Goal: Find specific page/section: Find specific page/section

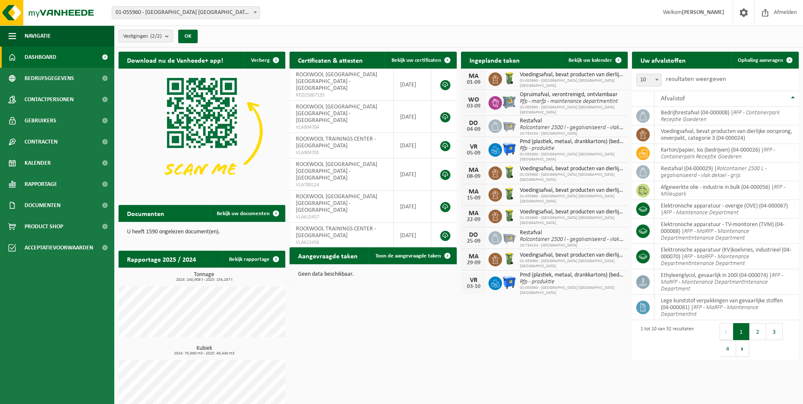
click at [104, 56] on span at bounding box center [104, 57] width 19 height 21
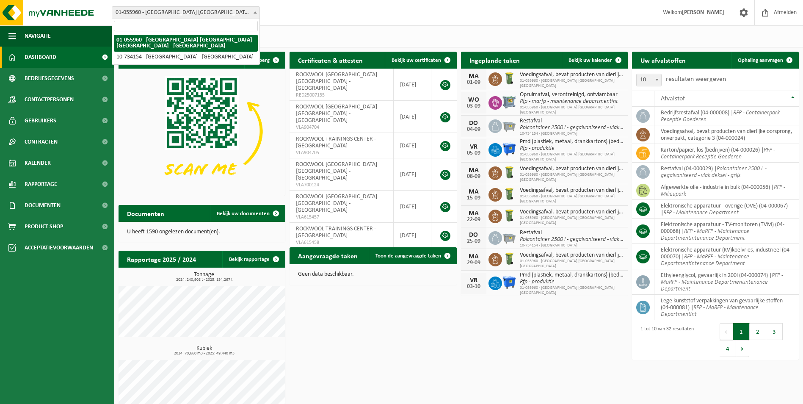
click at [217, 13] on span "01-055960 - [GEOGRAPHIC_DATA] [GEOGRAPHIC_DATA] [GEOGRAPHIC_DATA] - [GEOGRAPHIC…" at bounding box center [185, 13] width 147 height 12
click at [282, 11] on div "Vestiging: 01-055960 - ROCKWOOL BELGIUM NV - WIJNEGEM 10-734154 - ROCKWOOL TRAI…" at bounding box center [401, 13] width 803 height 26
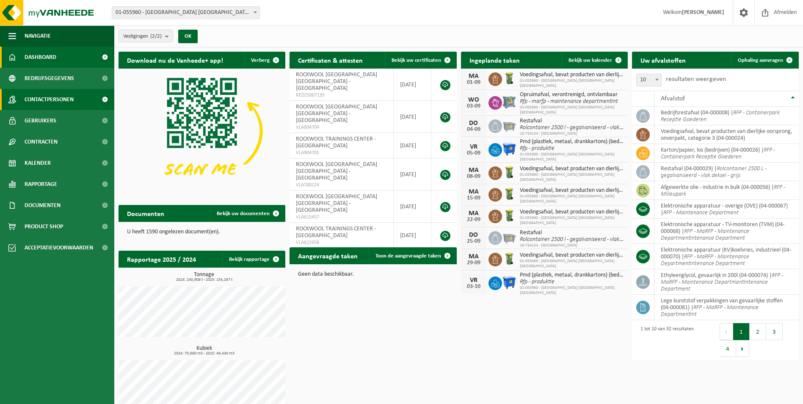
click at [56, 100] on span "Contactpersonen" at bounding box center [49, 99] width 49 height 21
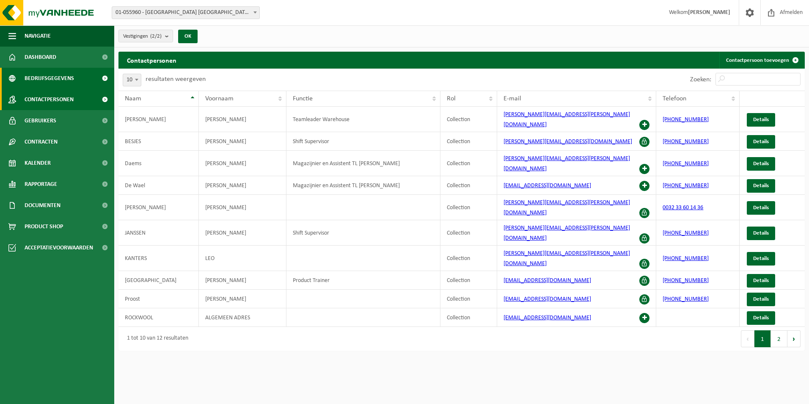
click at [61, 76] on span "Bedrijfsgegevens" at bounding box center [49, 78] width 49 height 21
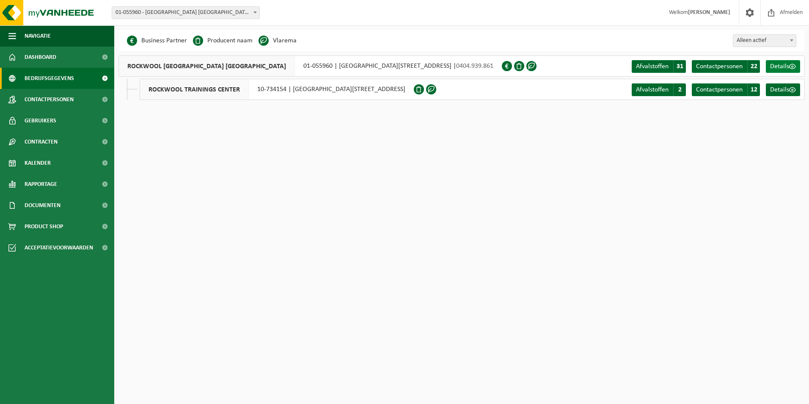
click at [785, 66] on span "Details" at bounding box center [779, 66] width 19 height 7
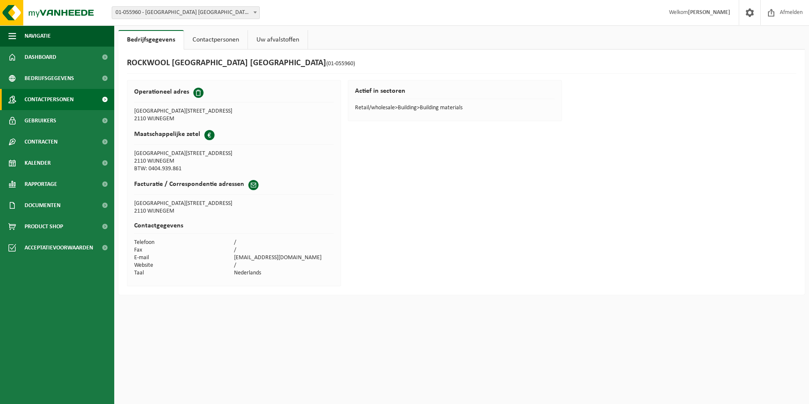
click at [37, 103] on span "Contactpersonen" at bounding box center [49, 99] width 49 height 21
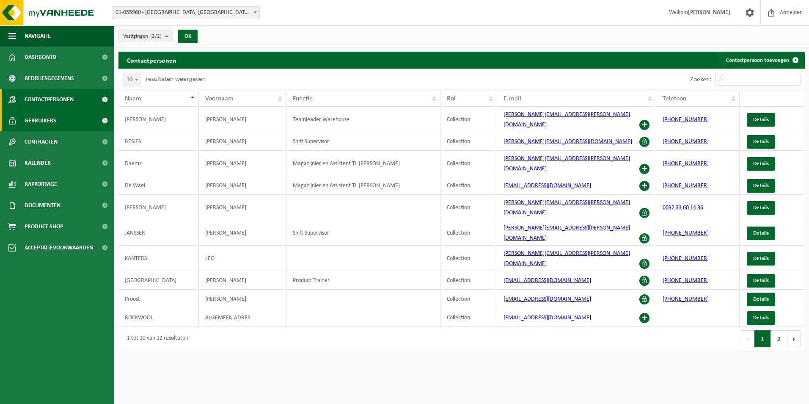
click at [38, 119] on span "Gebruikers" at bounding box center [41, 120] width 32 height 21
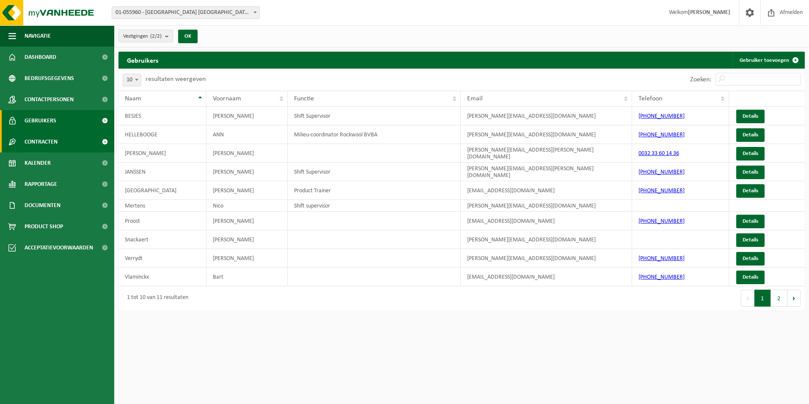
click at [38, 140] on span "Contracten" at bounding box center [41, 141] width 33 height 21
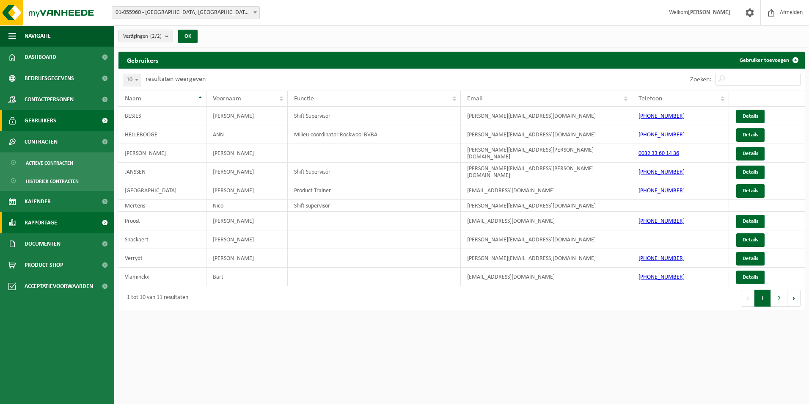
click at [52, 220] on span "Rapportage" at bounding box center [41, 222] width 33 height 21
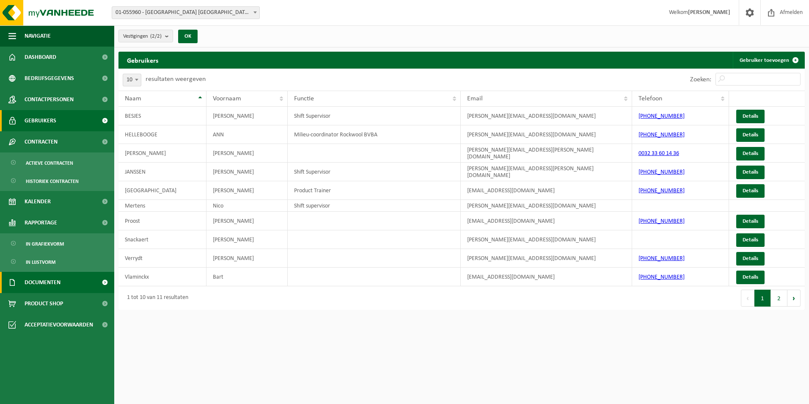
click at [52, 279] on span "Documenten" at bounding box center [43, 282] width 36 height 21
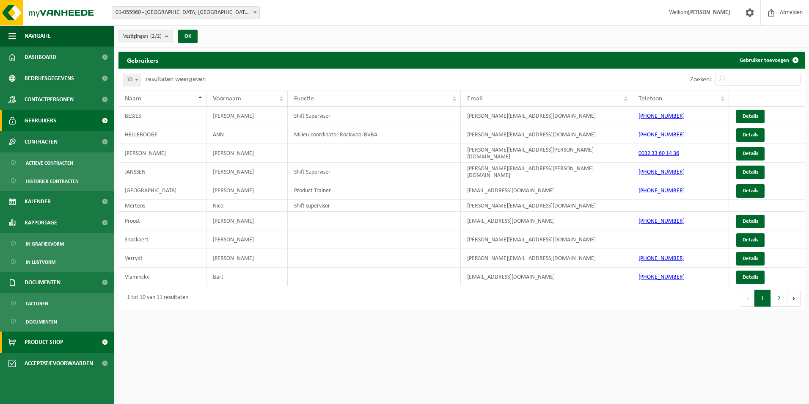
click at [46, 338] on span "Product Shop" at bounding box center [44, 341] width 38 height 21
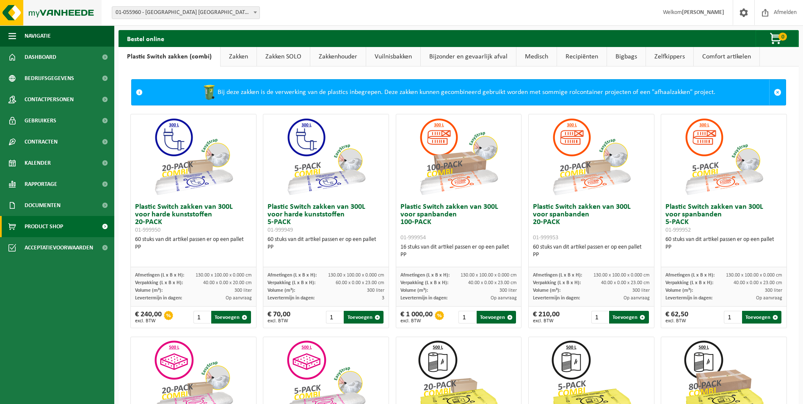
click at [41, 13] on img at bounding box center [51, 12] width 102 height 25
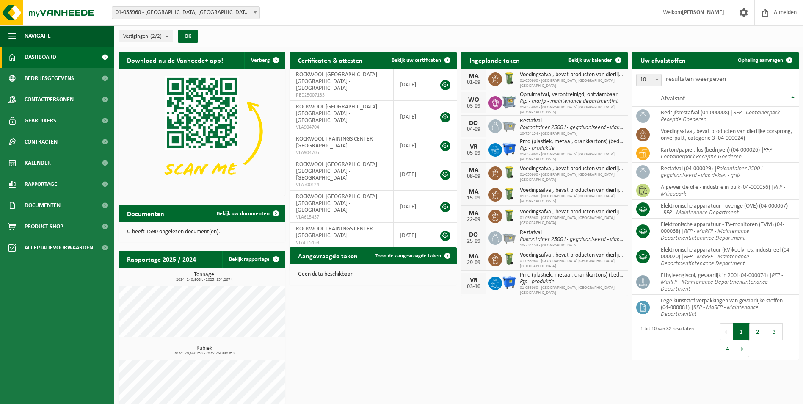
click at [702, 12] on strong "[PERSON_NAME]" at bounding box center [703, 12] width 42 height 6
click at [746, 14] on span at bounding box center [743, 12] width 13 height 25
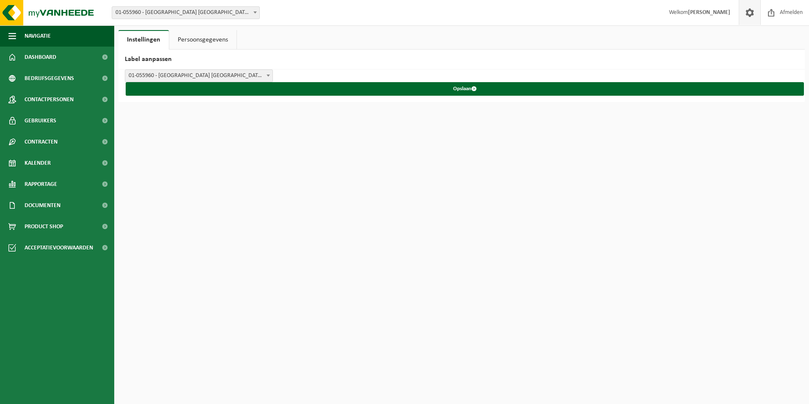
click at [203, 32] on link "Persoonsgegevens" at bounding box center [202, 39] width 67 height 19
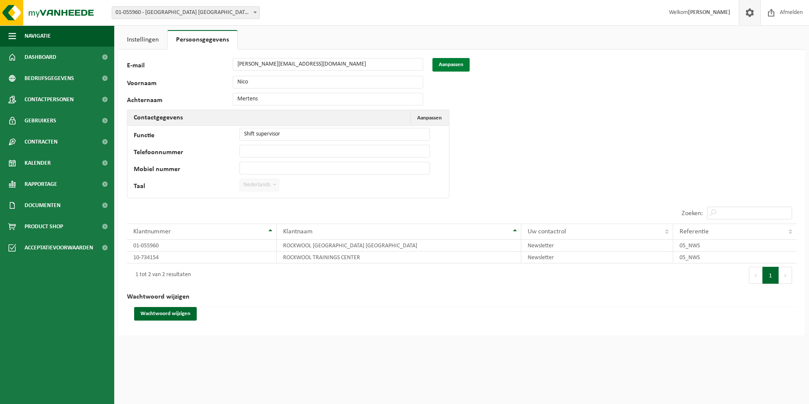
click at [443, 61] on button "Aanpassen" at bounding box center [450, 65] width 37 height 14
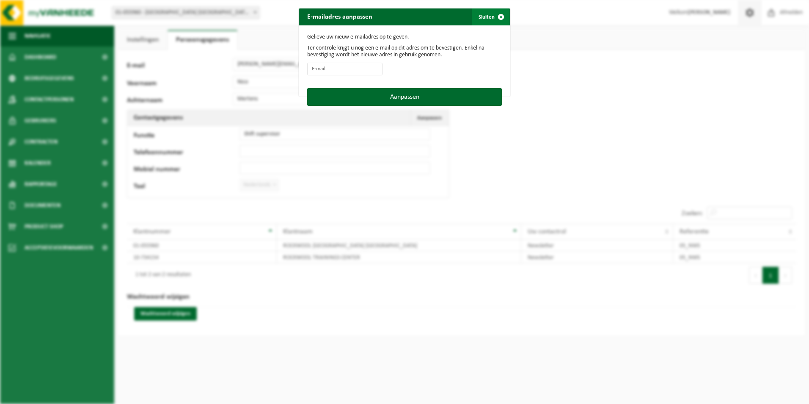
click at [495, 15] on span "button" at bounding box center [500, 16] width 17 height 17
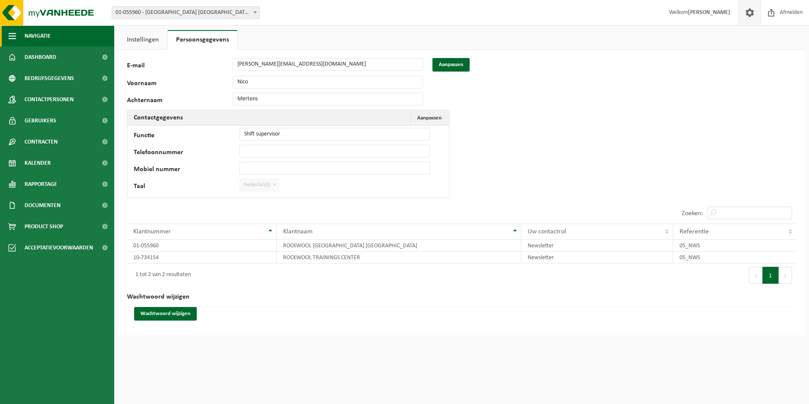
click at [33, 33] on span "Navigatie" at bounding box center [38, 35] width 26 height 21
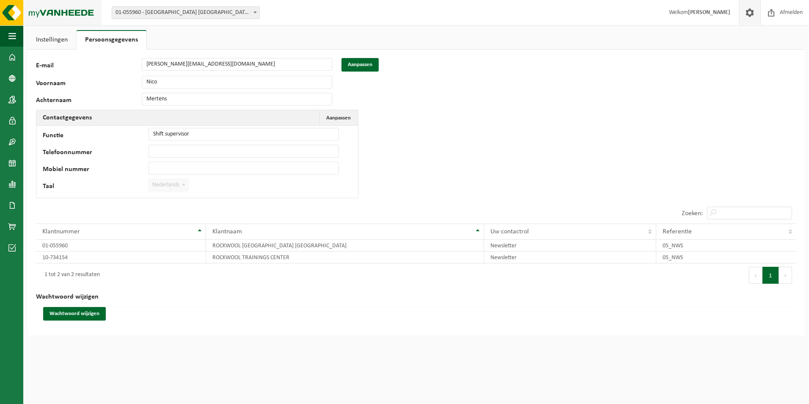
click at [12, 8] on img at bounding box center [51, 12] width 102 height 25
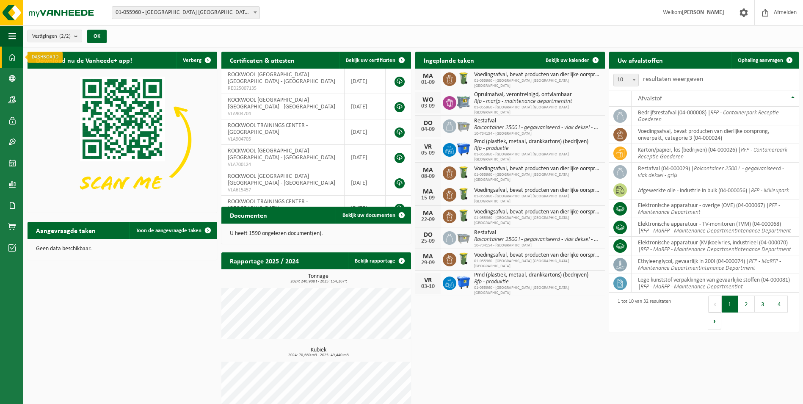
click at [10, 51] on span at bounding box center [12, 57] width 8 height 21
click at [8, 230] on span at bounding box center [12, 226] width 8 height 21
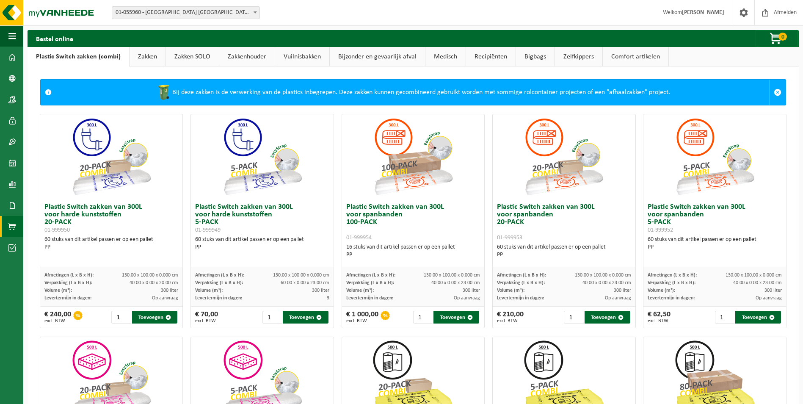
click at [300, 62] on link "Vuilnisbakken" at bounding box center [302, 56] width 54 height 19
